Goal: Check status: Check status

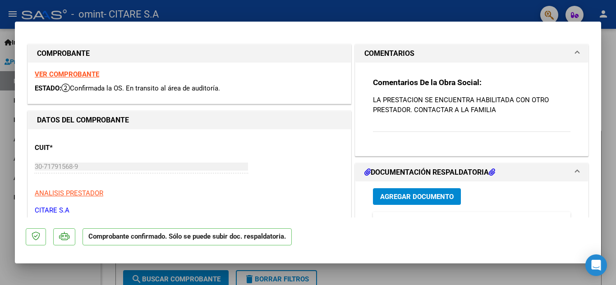
click at [505, 16] on div at bounding box center [308, 142] width 616 height 285
type input "$ 0,00"
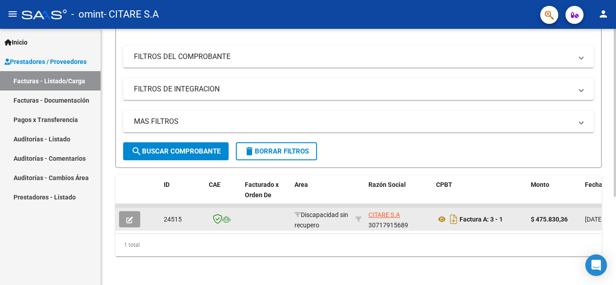
click at [124, 215] on button "button" at bounding box center [129, 219] width 21 height 16
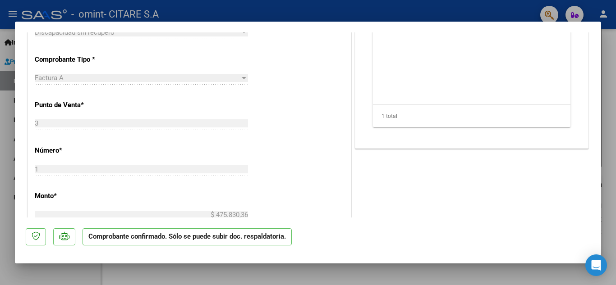
scroll to position [225, 0]
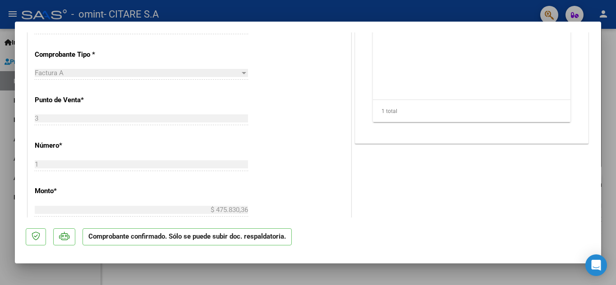
click at [233, 263] on mat-dialog-container "COMPROBANTE VER COMPROBANTE ESTADO: Confirmada la OS. En transito al área de au…" at bounding box center [308, 143] width 586 height 243
click at [243, 275] on div at bounding box center [308, 142] width 616 height 285
type input "$ 0,00"
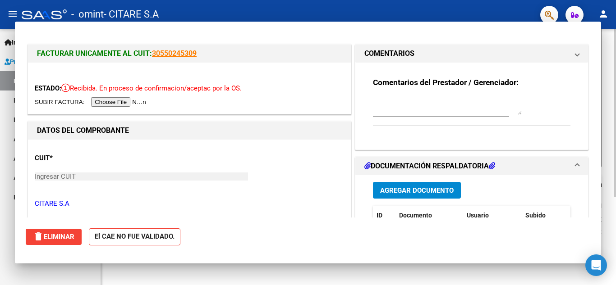
scroll to position [135, 0]
